Goal: Complete application form

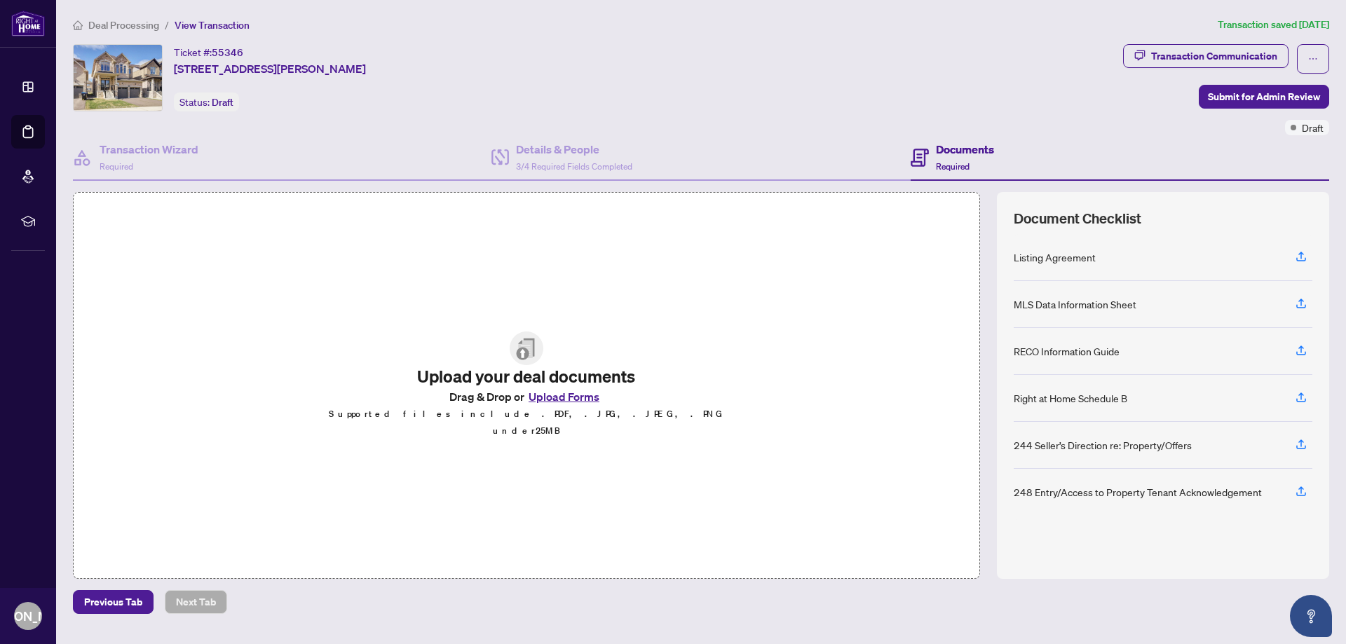
click at [565, 399] on button "Upload Forms" at bounding box center [563, 397] width 79 height 18
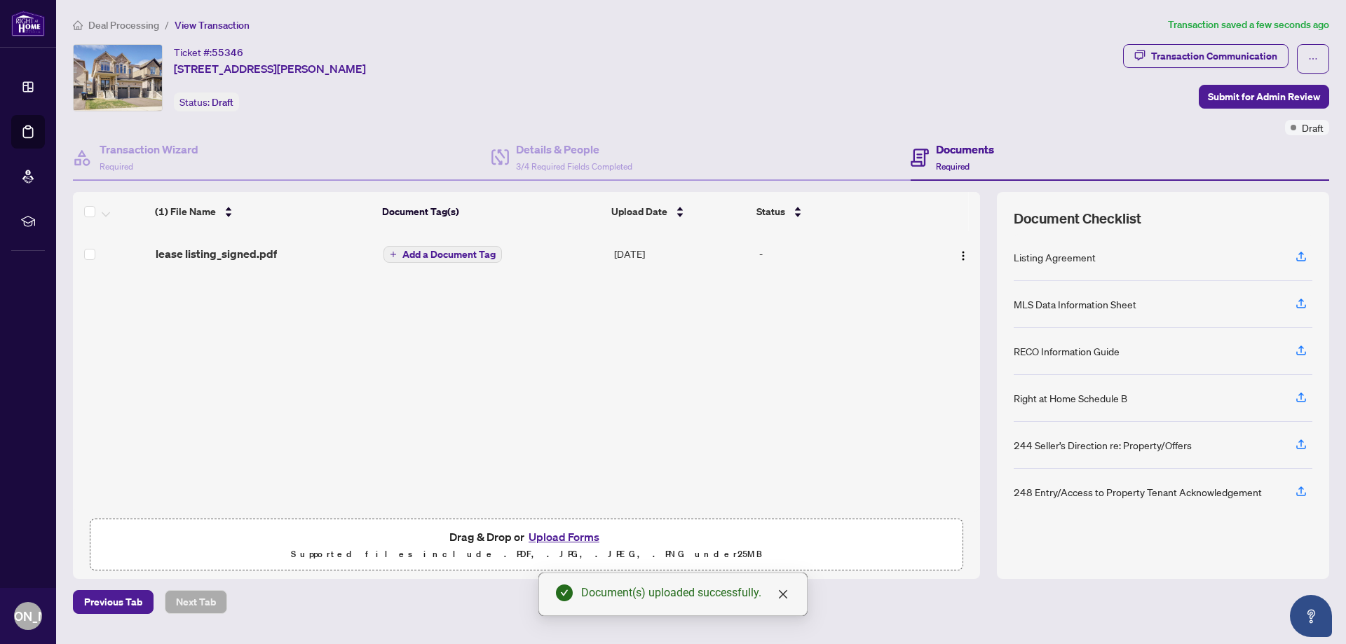
click at [563, 536] on button "Upload Forms" at bounding box center [563, 537] width 79 height 18
click at [576, 536] on button "Upload Forms" at bounding box center [563, 537] width 79 height 18
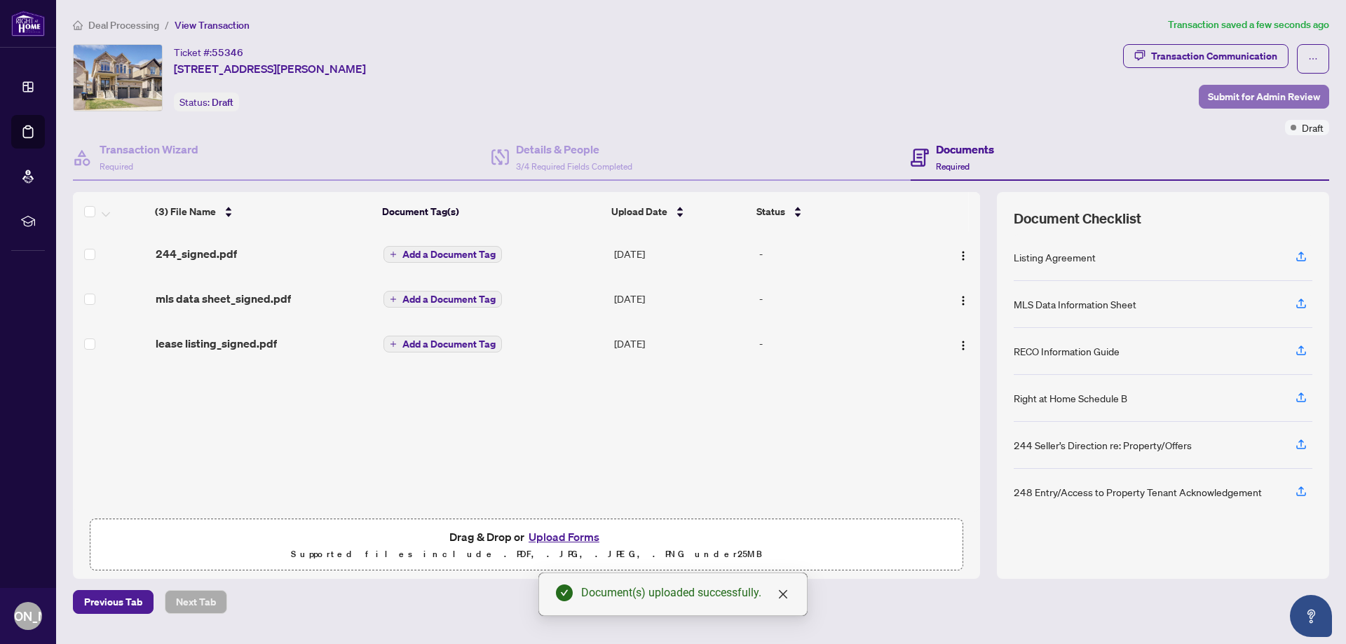
click at [1238, 98] on span "Submit for Admin Review" at bounding box center [1264, 97] width 112 height 22
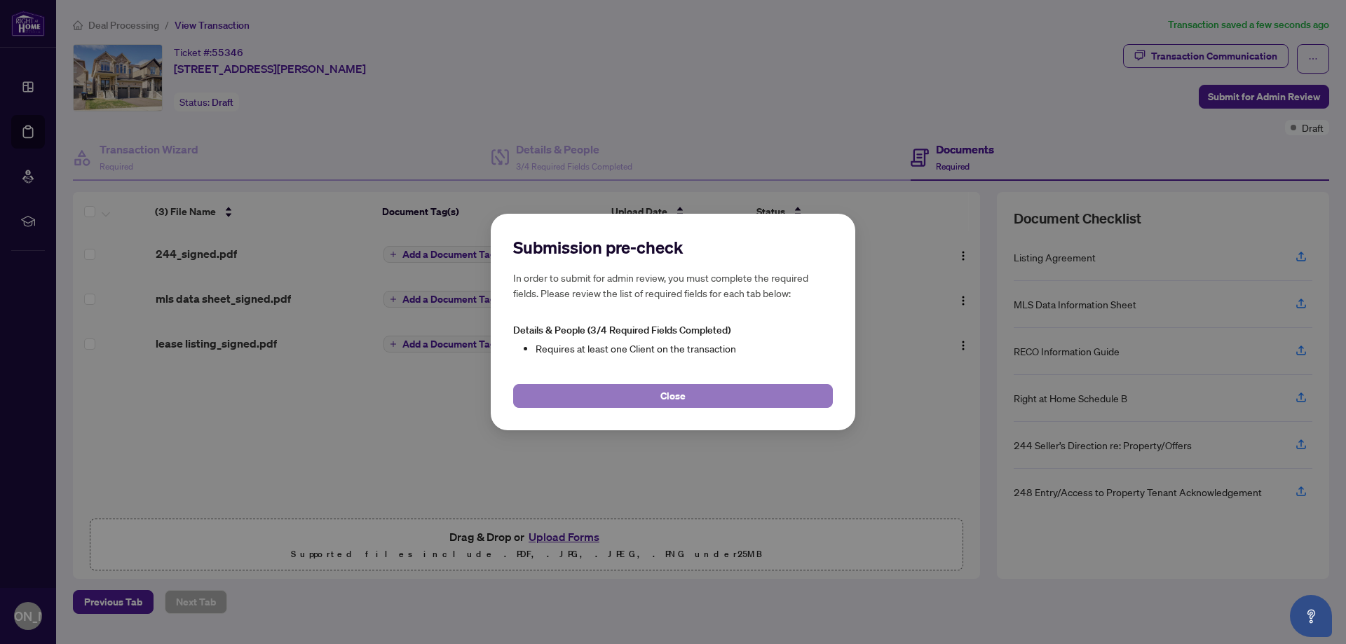
click at [740, 390] on button "Close" at bounding box center [673, 396] width 320 height 24
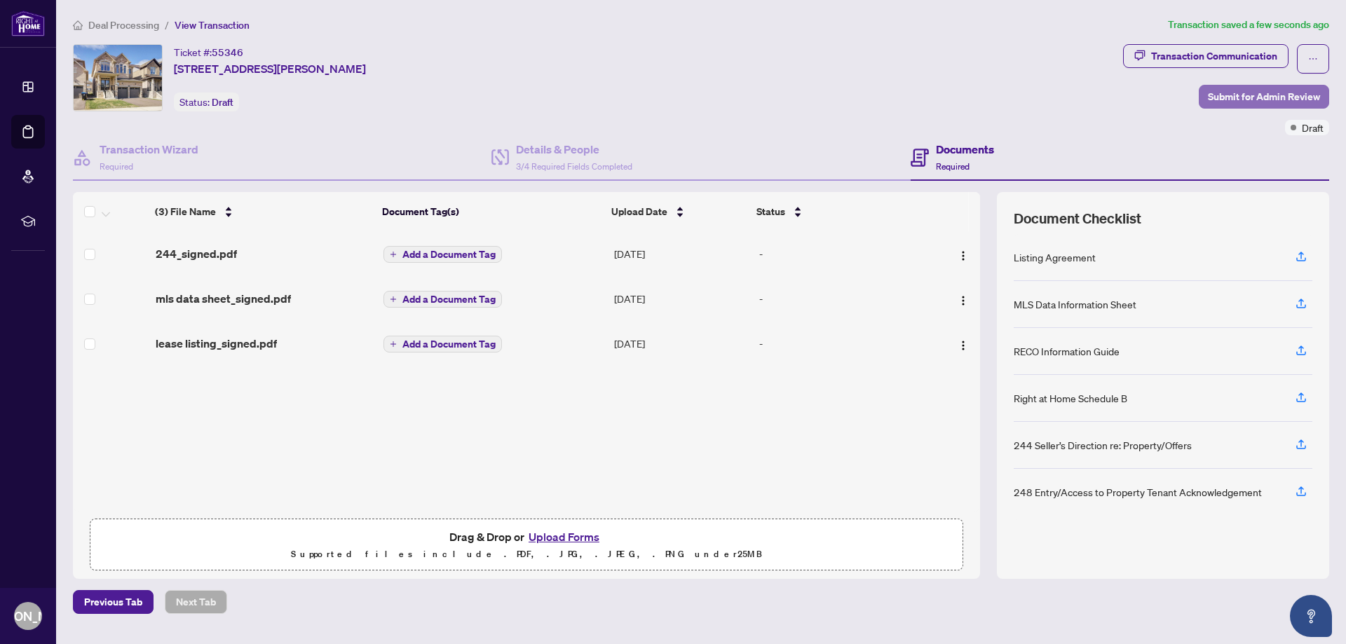
click at [1207, 97] on button "Submit for Admin Review" at bounding box center [1264, 97] width 130 height 24
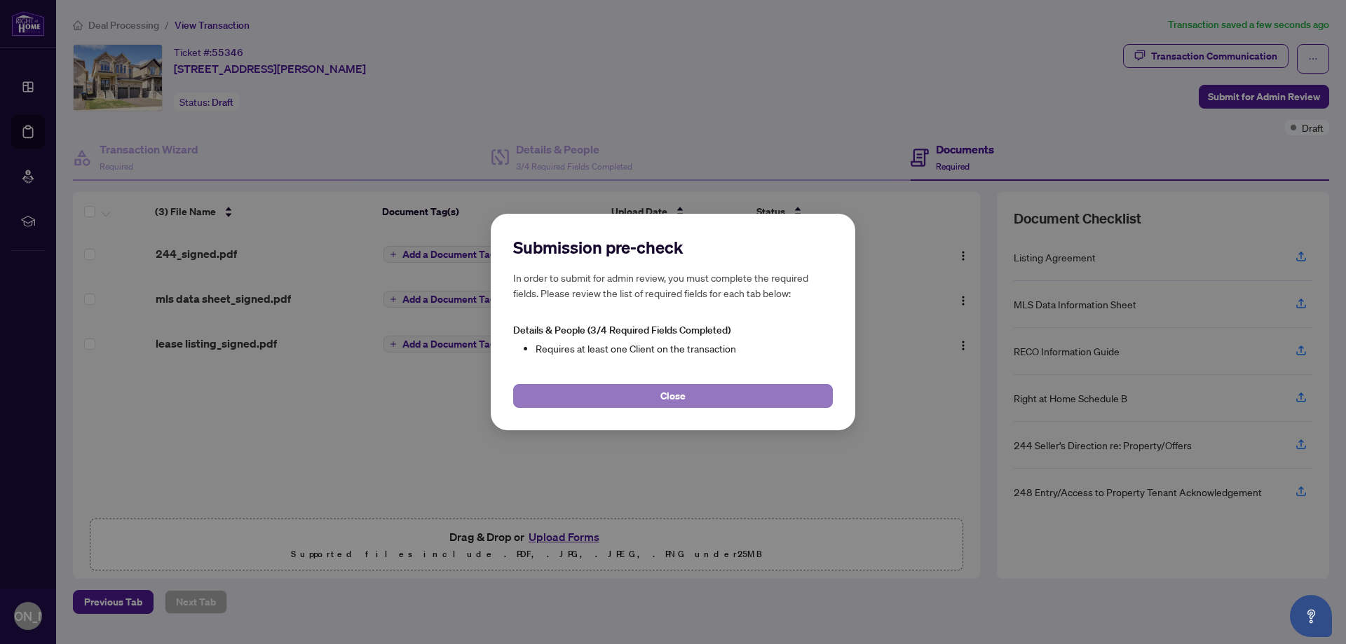
click at [675, 386] on span "Close" at bounding box center [672, 396] width 25 height 22
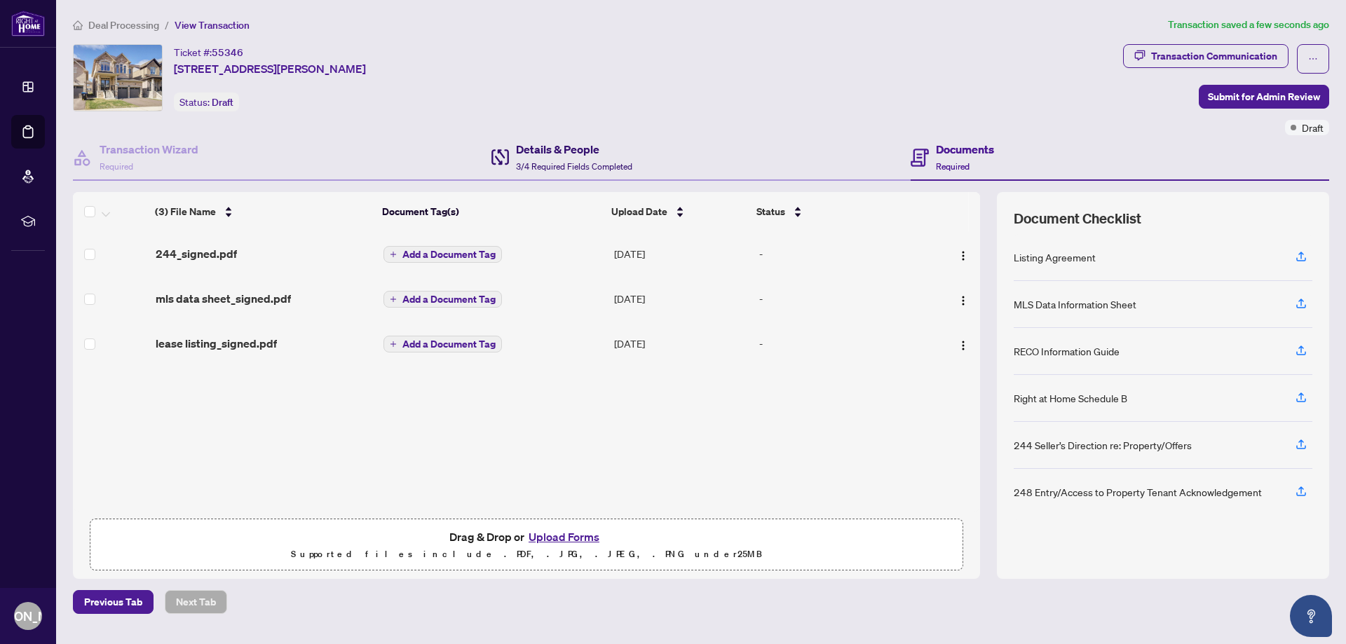
click at [529, 144] on h4 "Details & People" at bounding box center [574, 149] width 116 height 17
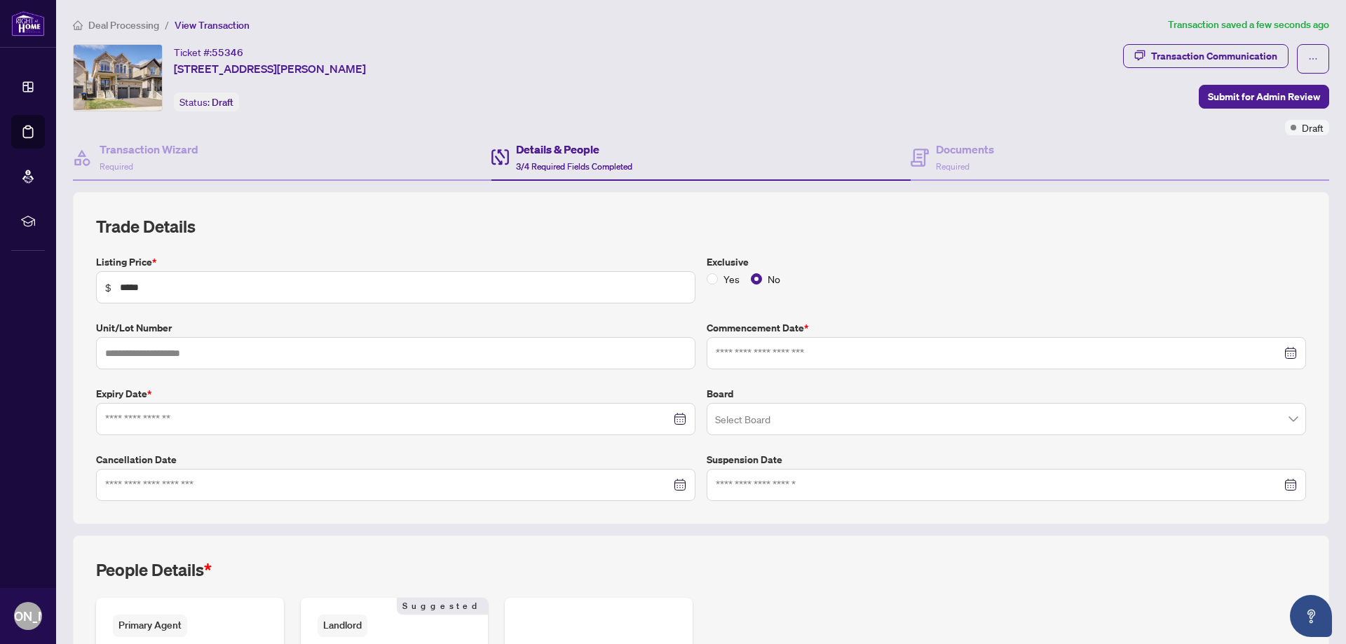
type input "**********"
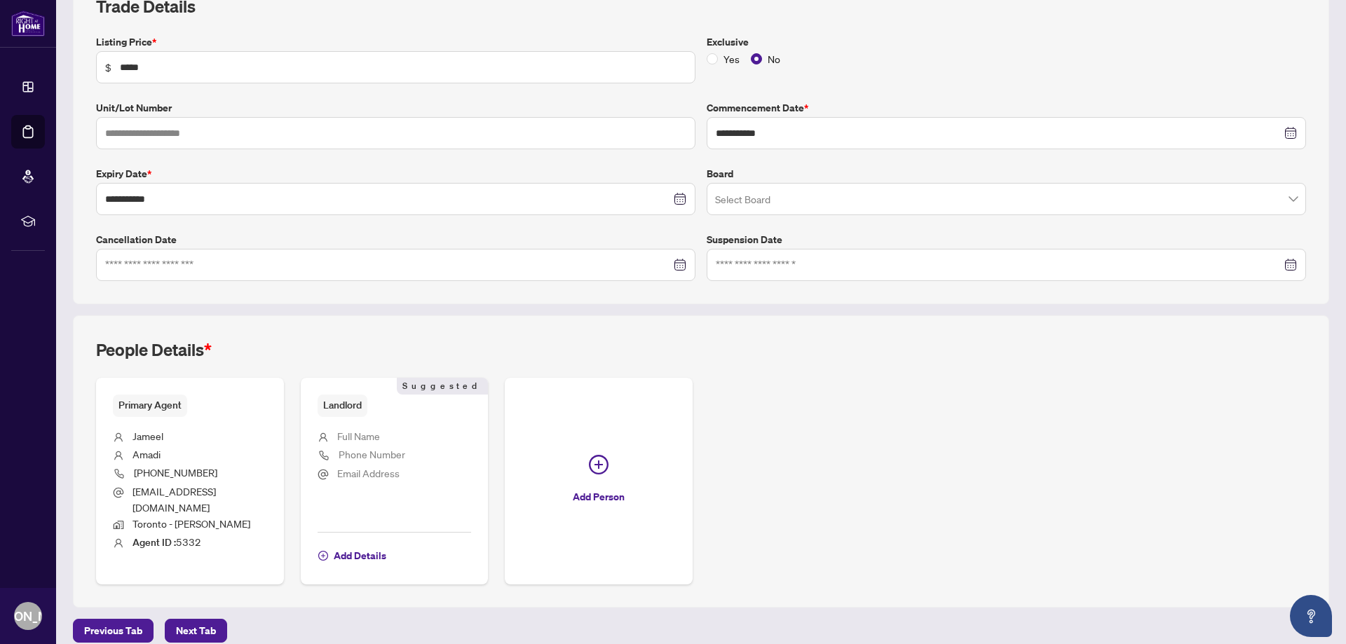
scroll to position [221, 0]
click at [353, 544] on span "Add Details" at bounding box center [360, 555] width 53 height 22
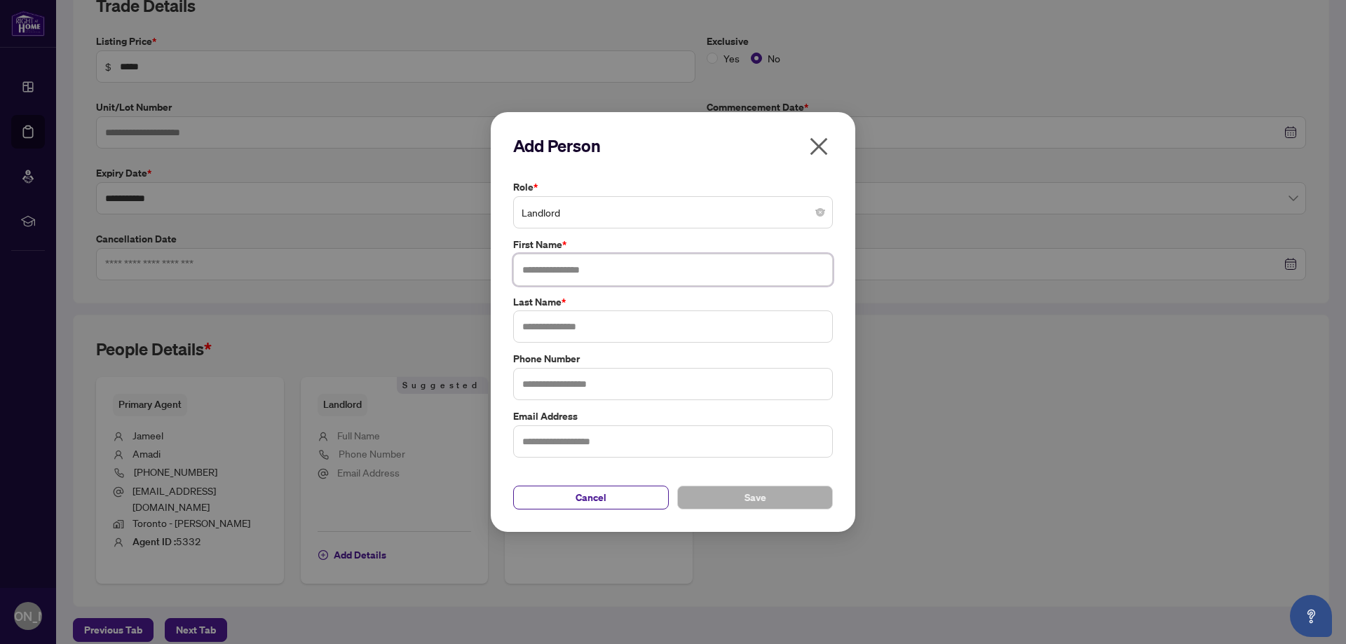
click at [587, 262] on input "text" at bounding box center [673, 270] width 320 height 32
type input "******"
click at [573, 336] on input "text" at bounding box center [673, 327] width 320 height 32
type input "*******"
click at [743, 500] on button "Save" at bounding box center [755, 498] width 156 height 24
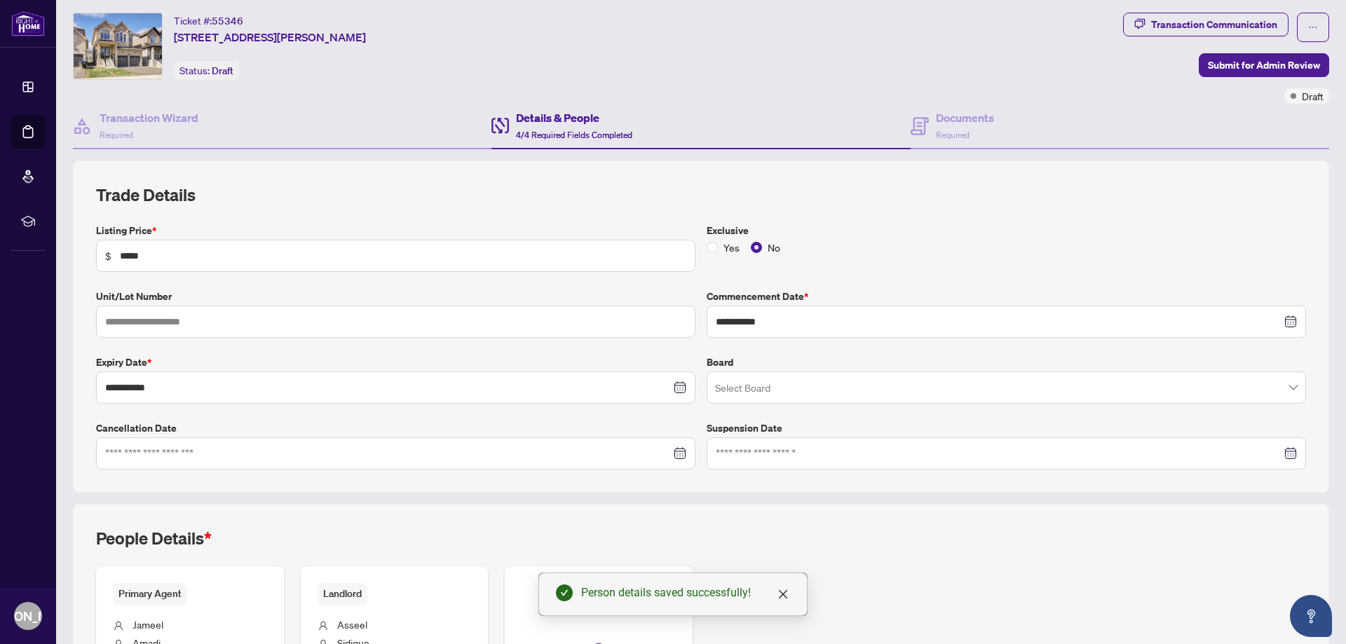
scroll to position [0, 0]
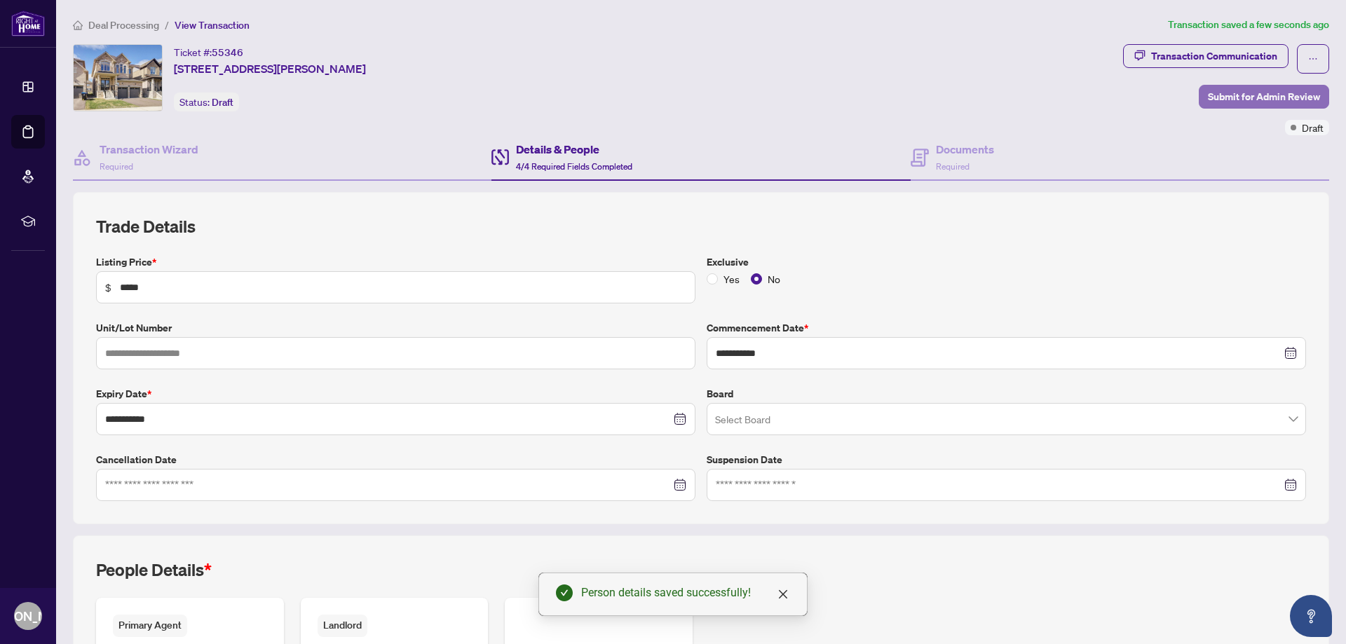
click at [1261, 93] on span "Submit for Admin Review" at bounding box center [1264, 97] width 112 height 22
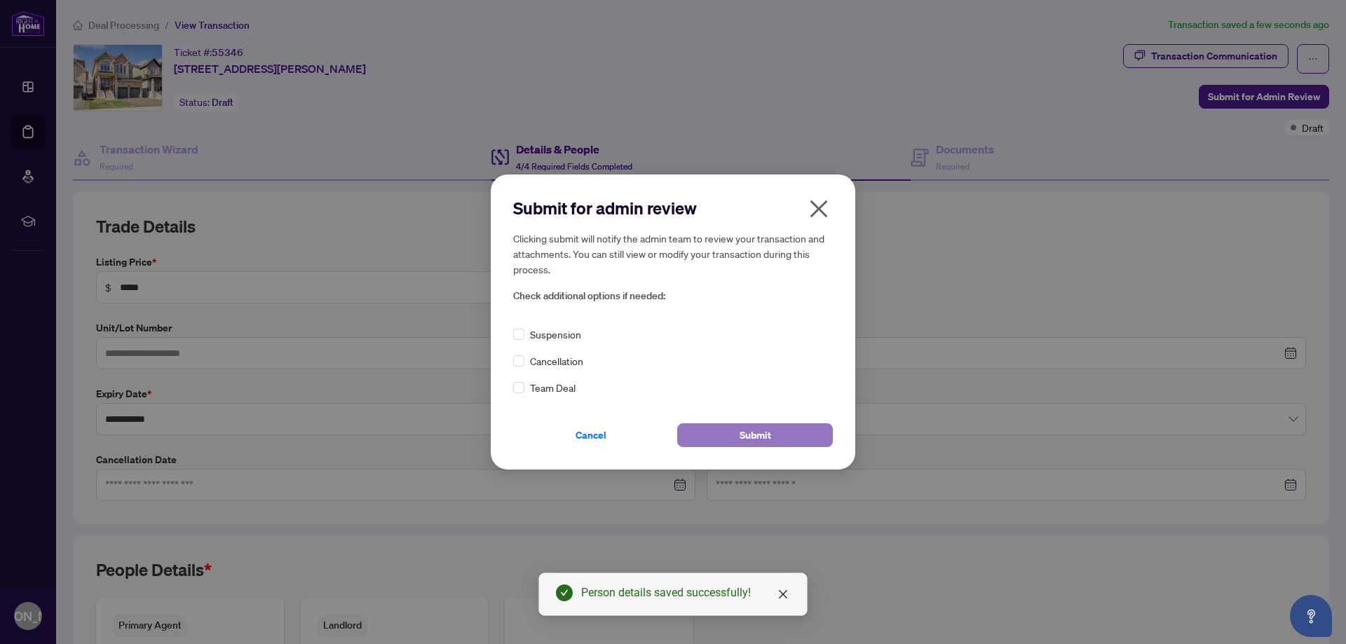
click at [763, 435] on span "Submit" at bounding box center [756, 435] width 32 height 22
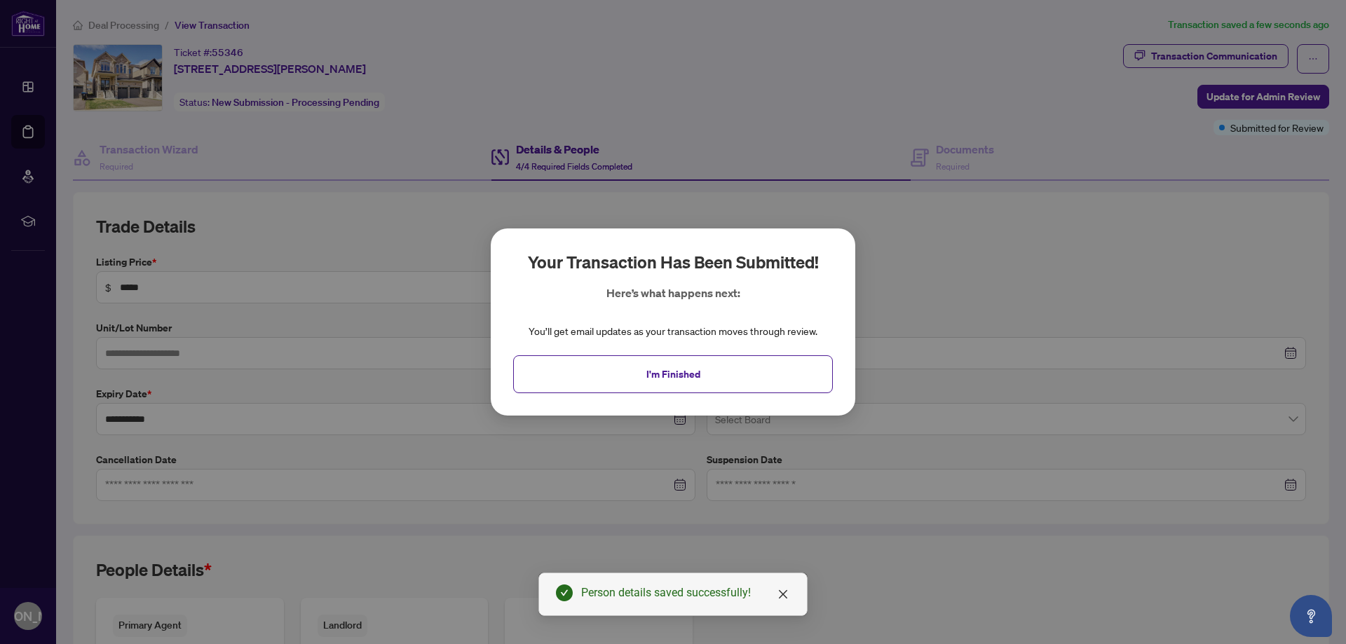
click at [930, 226] on div "Your transaction has been submitted! Here’s what happens next: You’ll get email…" at bounding box center [673, 322] width 1346 height 644
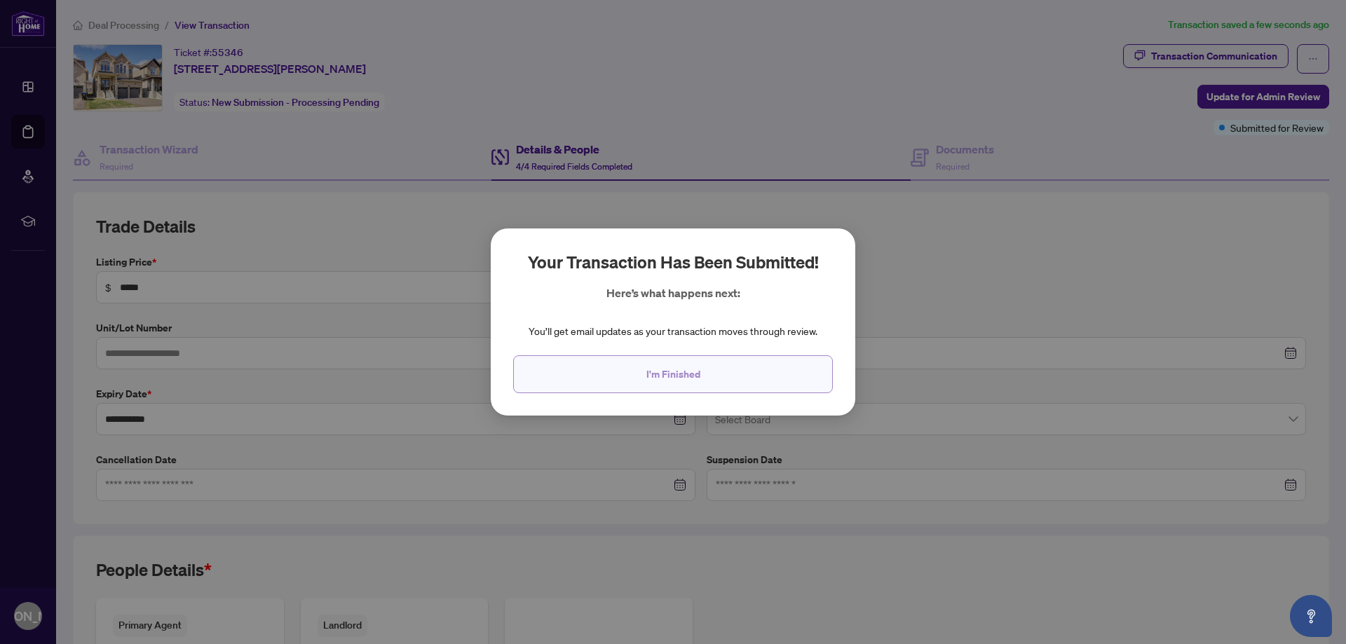
click at [711, 378] on button "I'm Finished" at bounding box center [673, 374] width 320 height 38
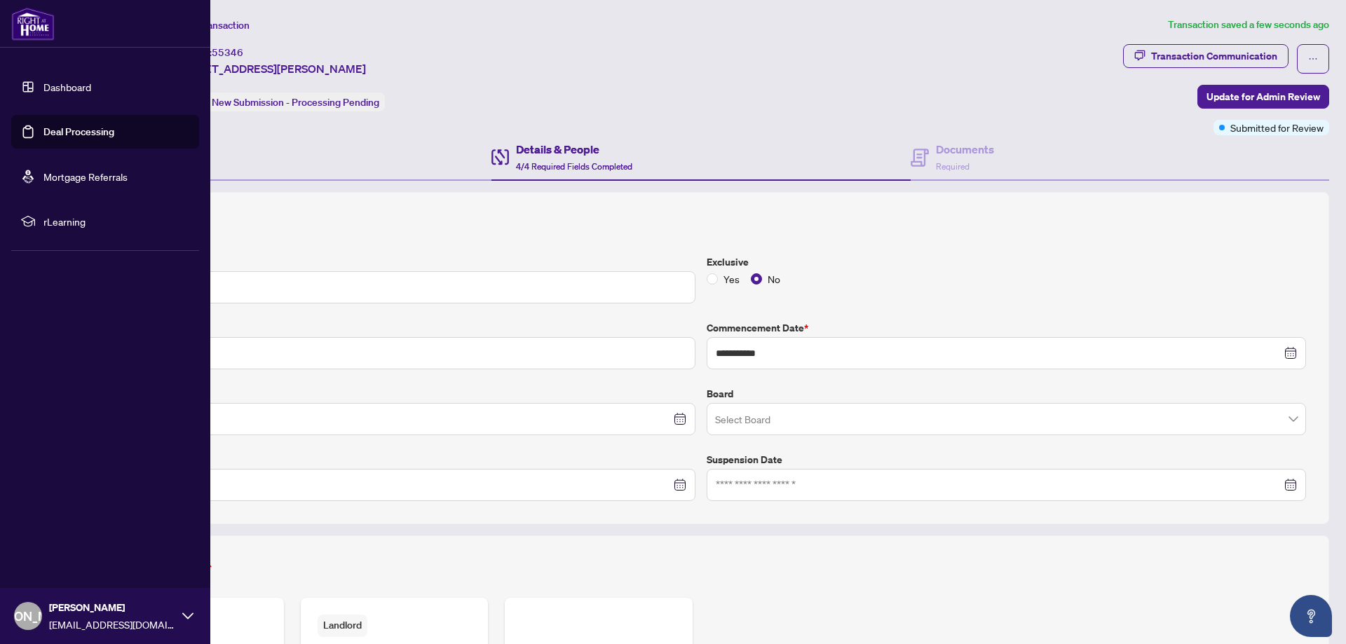
click at [69, 86] on link "Dashboard" at bounding box center [67, 87] width 48 height 13
